Goal: Check status: Check status

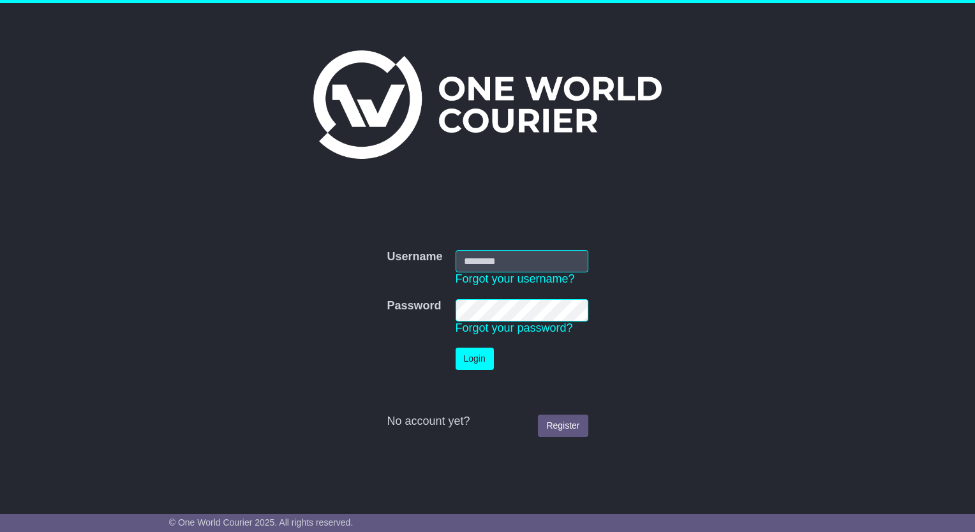
type input "**********"
click at [468, 355] on button "Login" at bounding box center [474, 359] width 38 height 22
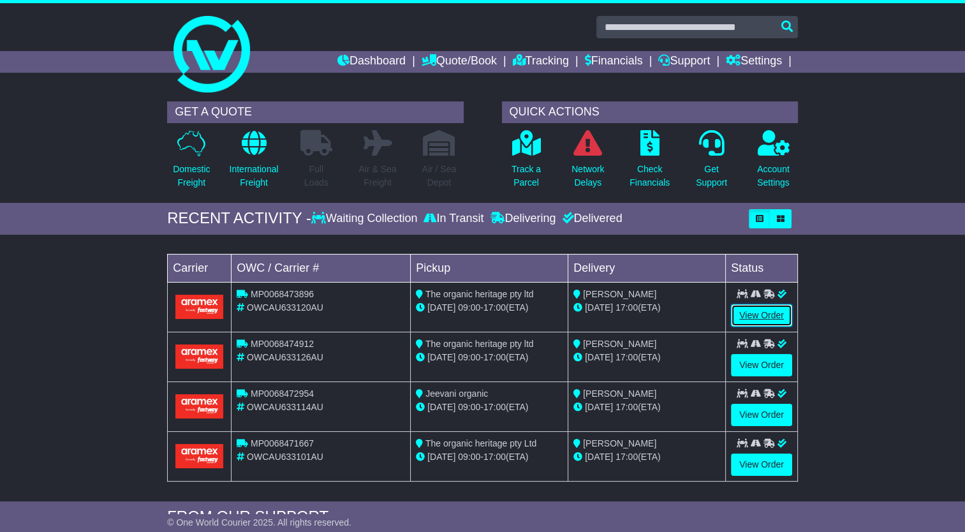
click at [768, 315] on link "View Order" at bounding box center [761, 315] width 61 height 22
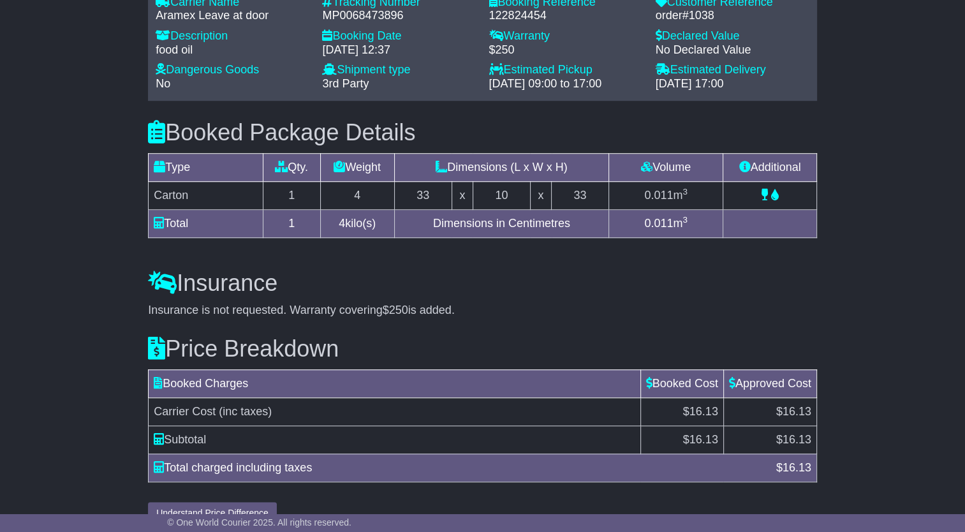
scroll to position [924, 0]
